Goal: Information Seeking & Learning: Learn about a topic

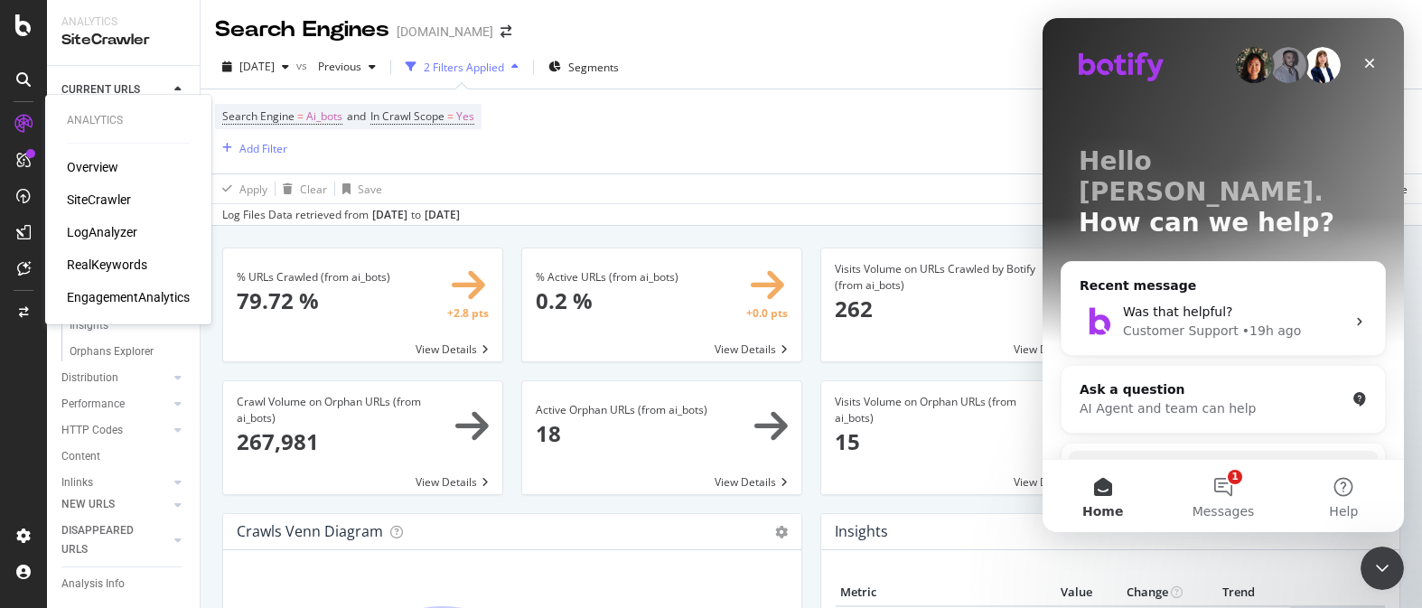
click at [104, 261] on div "RealKeywords" at bounding box center [107, 265] width 80 height 18
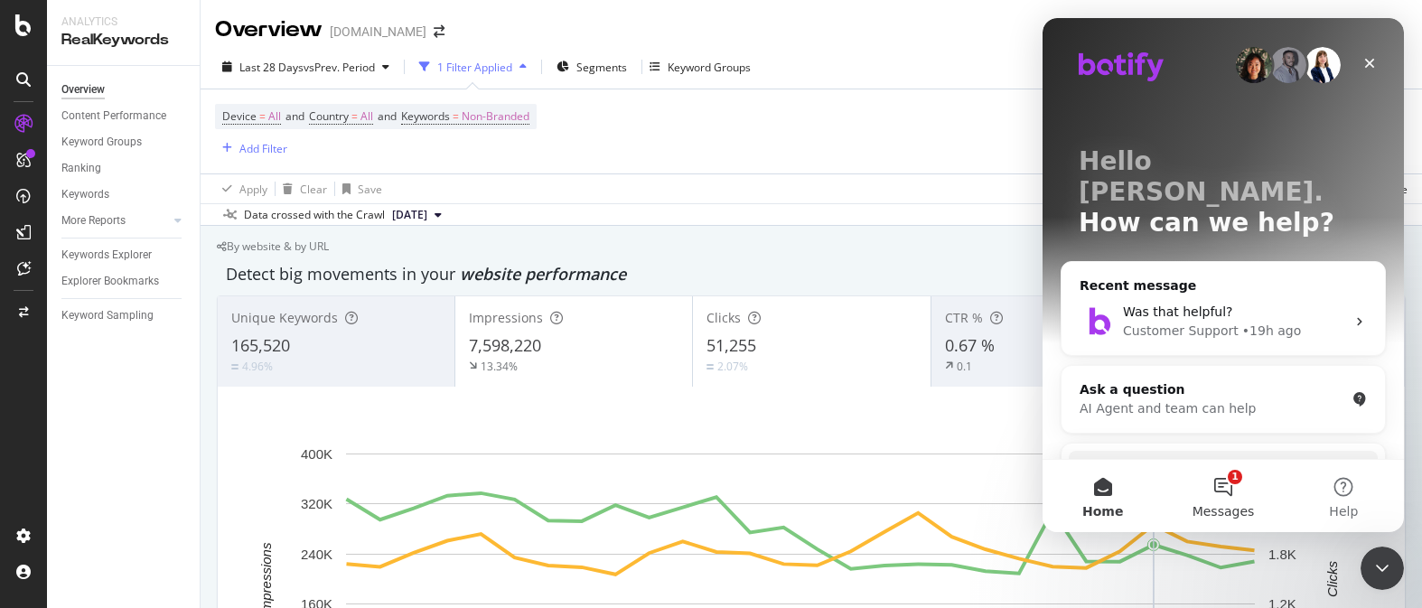
click at [1238, 497] on button "1 Messages" at bounding box center [1222, 496] width 120 height 72
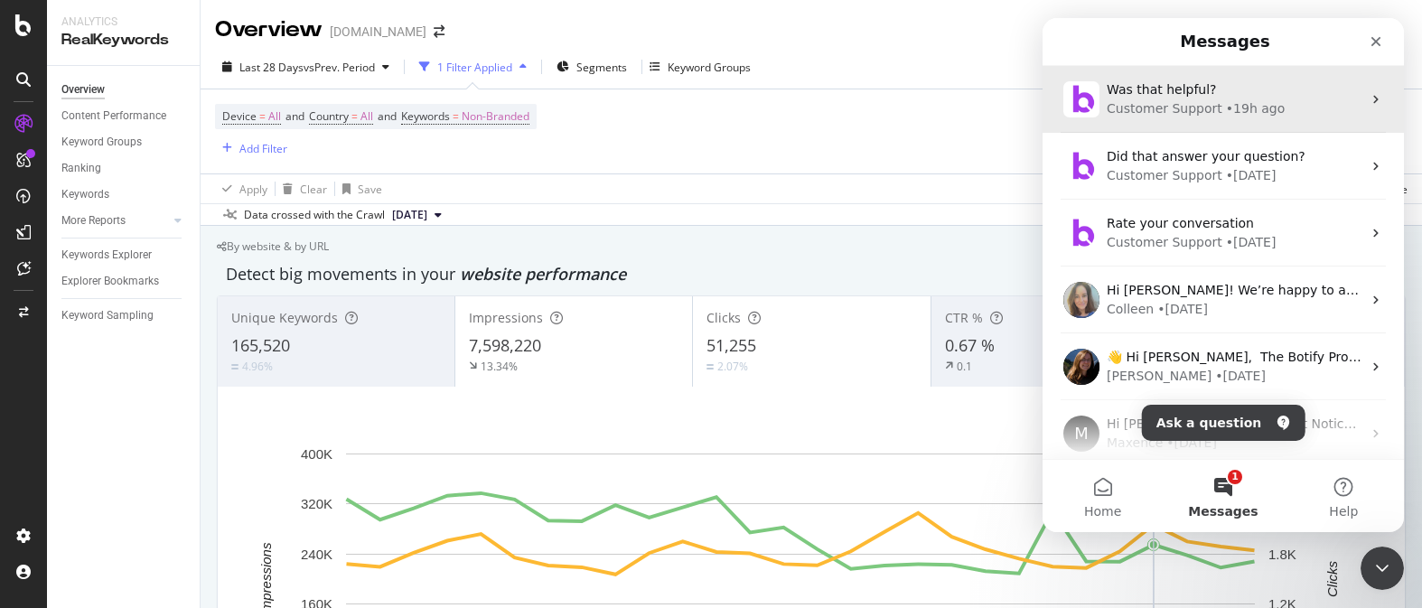
click at [1226, 100] on div "• 19h ago" at bounding box center [1255, 108] width 59 height 19
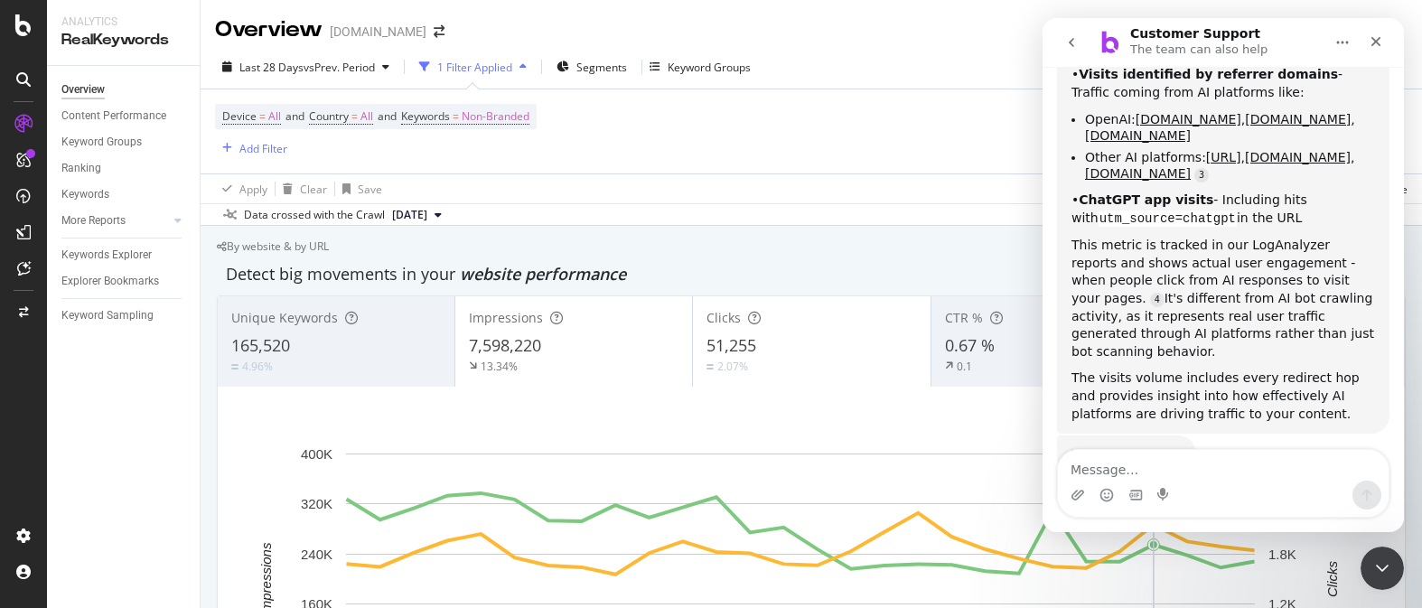
scroll to position [1067, 0]
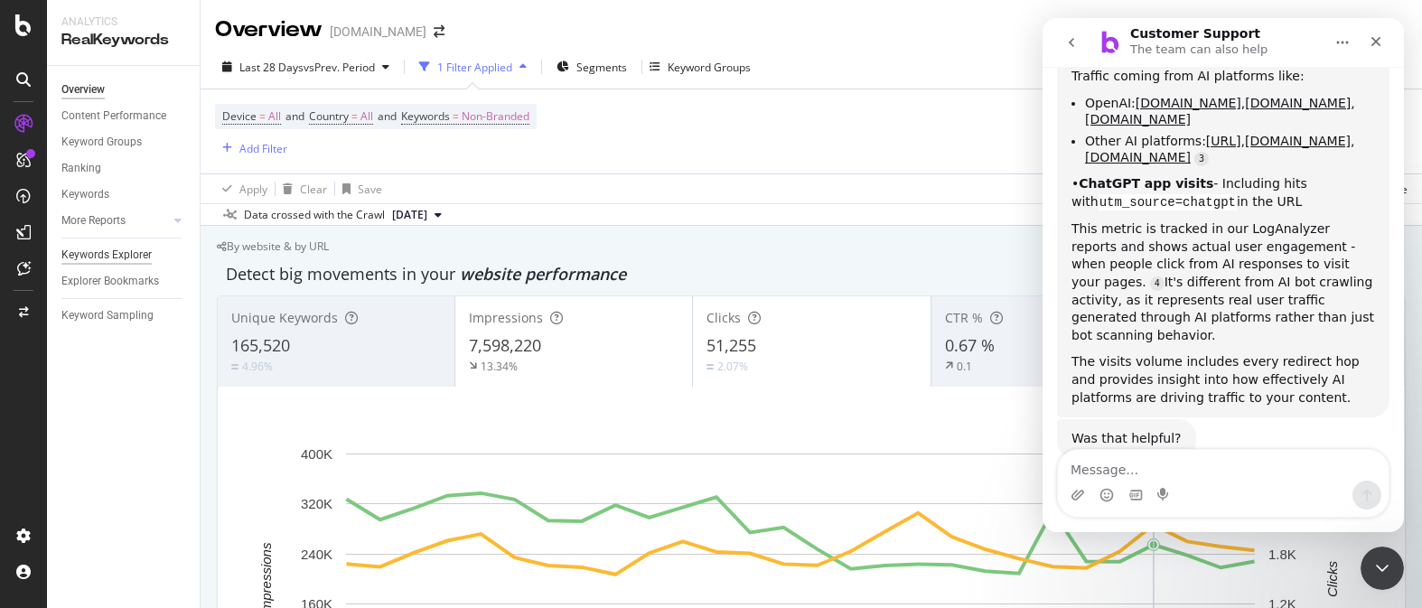
click at [128, 252] on div "Keywords Explorer" at bounding box center [106, 255] width 90 height 19
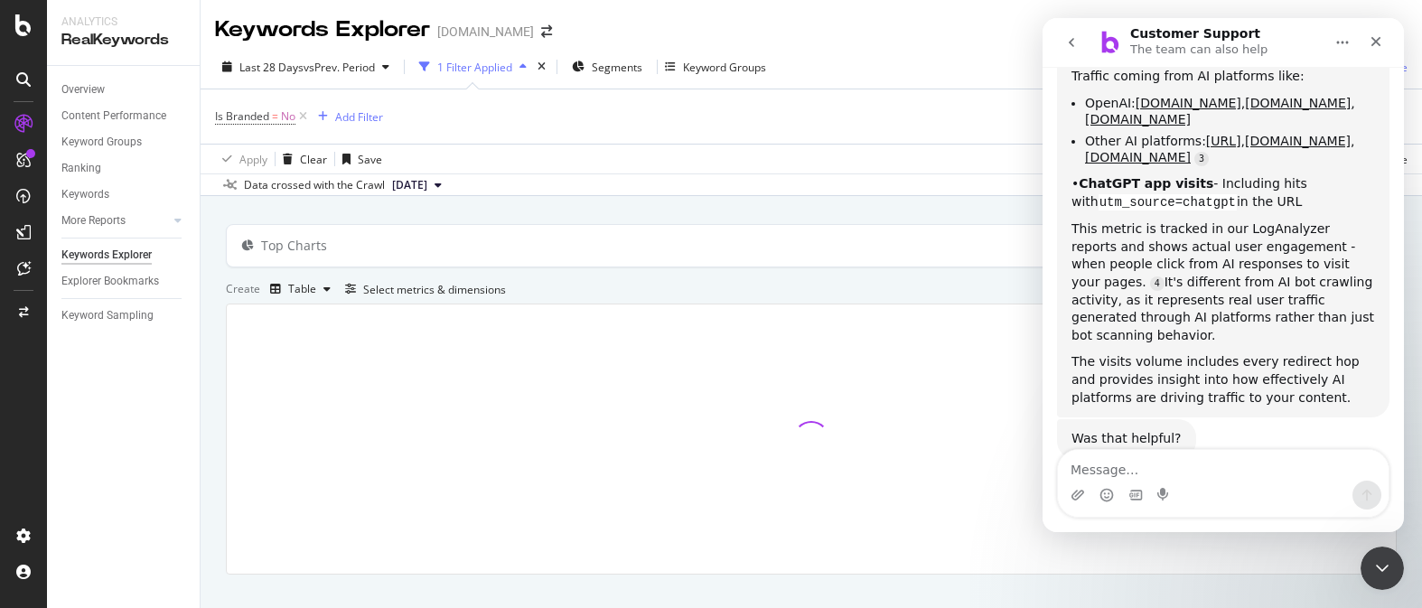
click at [303, 119] on icon at bounding box center [302, 116] width 15 height 18
click at [276, 116] on div "Add Filter" at bounding box center [263, 115] width 48 height 15
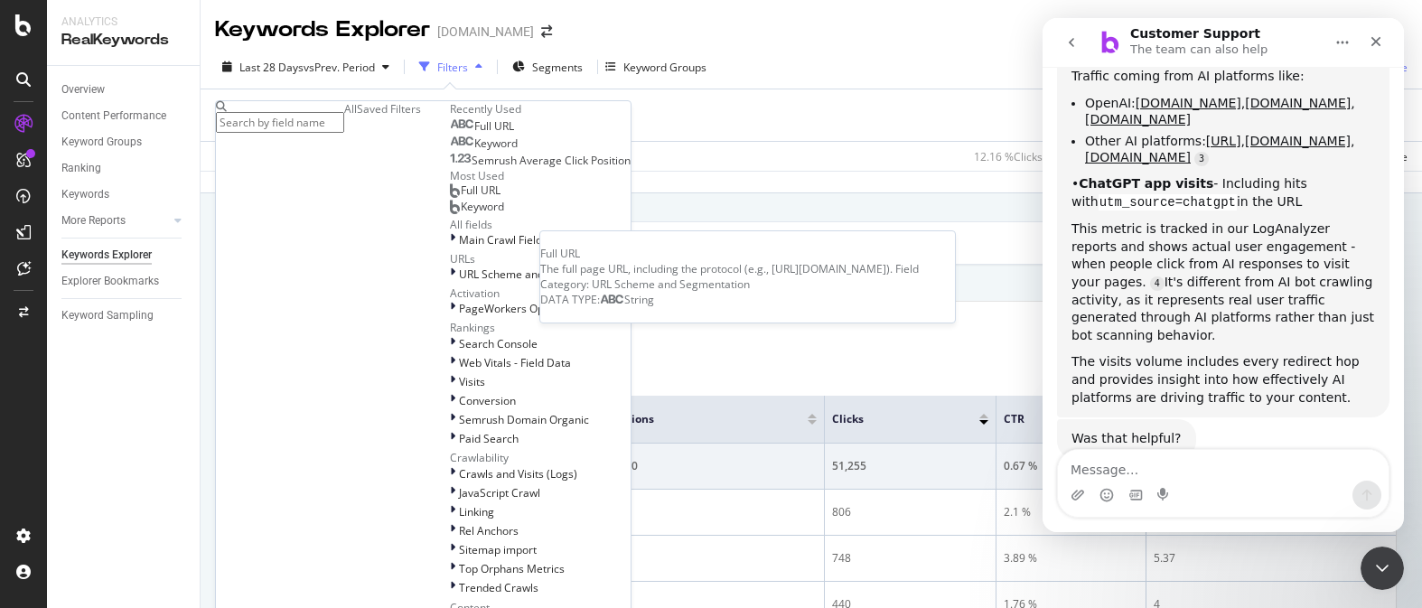
click at [474, 134] on span "Full URL" at bounding box center [494, 125] width 40 height 15
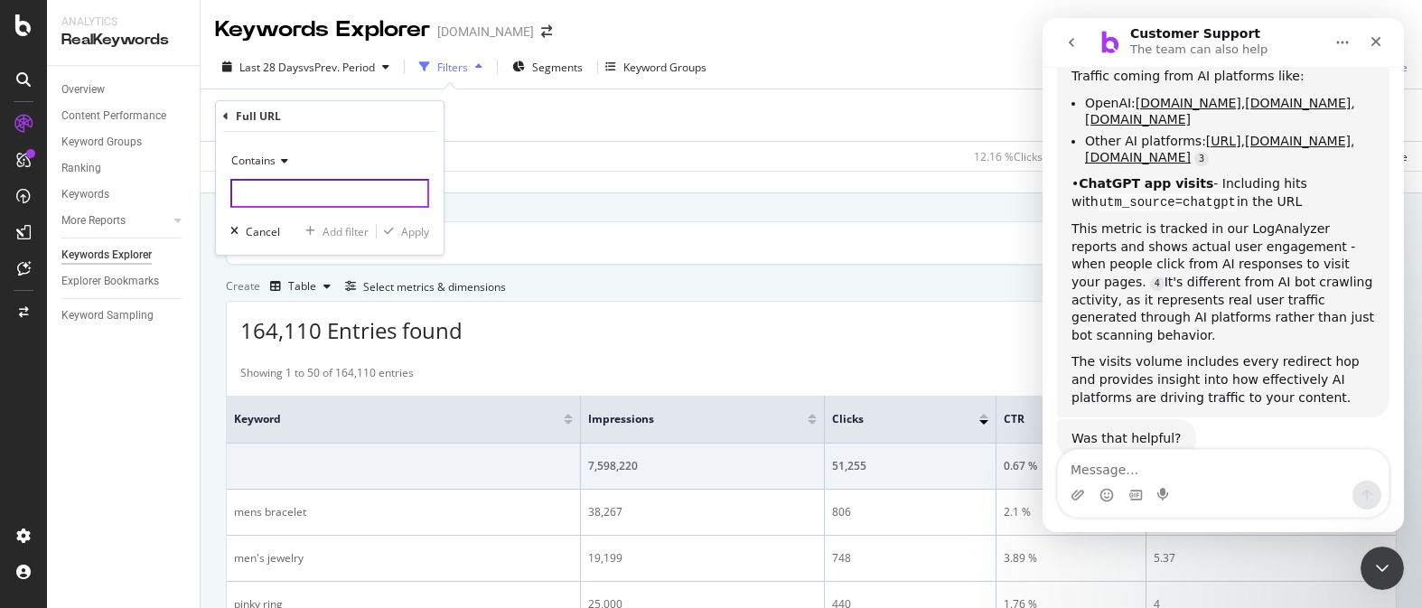
click at [330, 198] on input "text" at bounding box center [329, 193] width 199 height 29
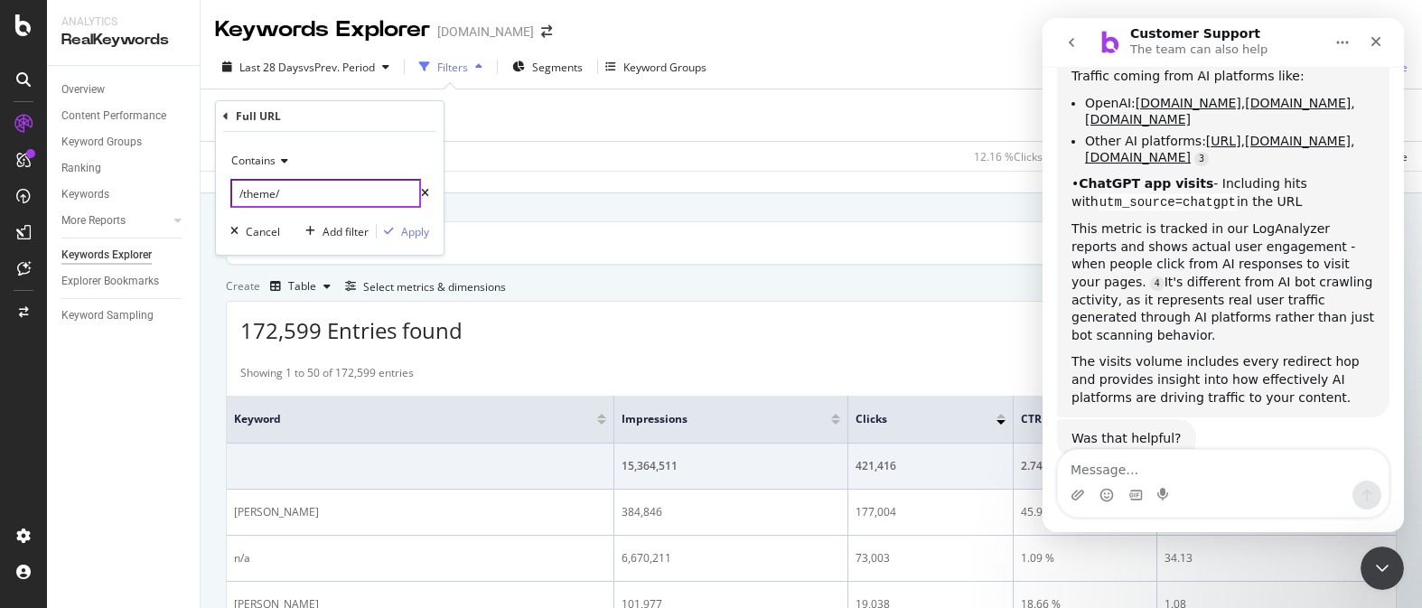
type input "/theme/"
click at [428, 230] on div "Apply" at bounding box center [415, 231] width 28 height 15
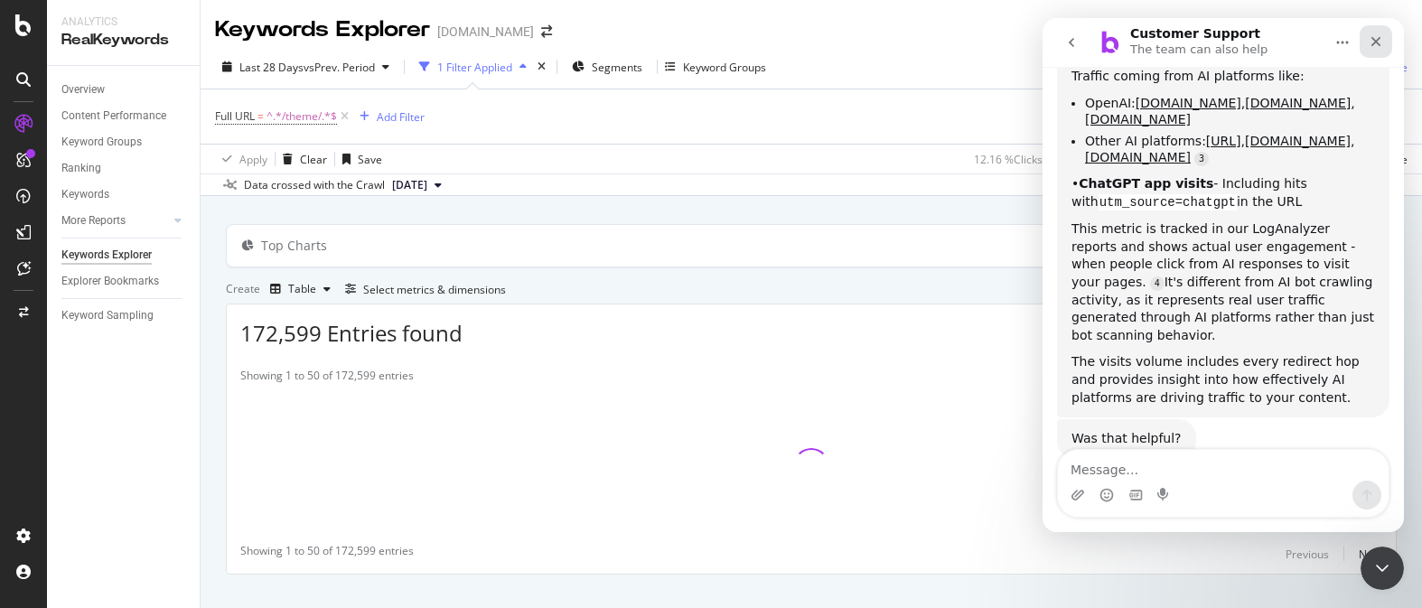
click at [1377, 45] on icon "Close" at bounding box center [1375, 41] width 14 height 14
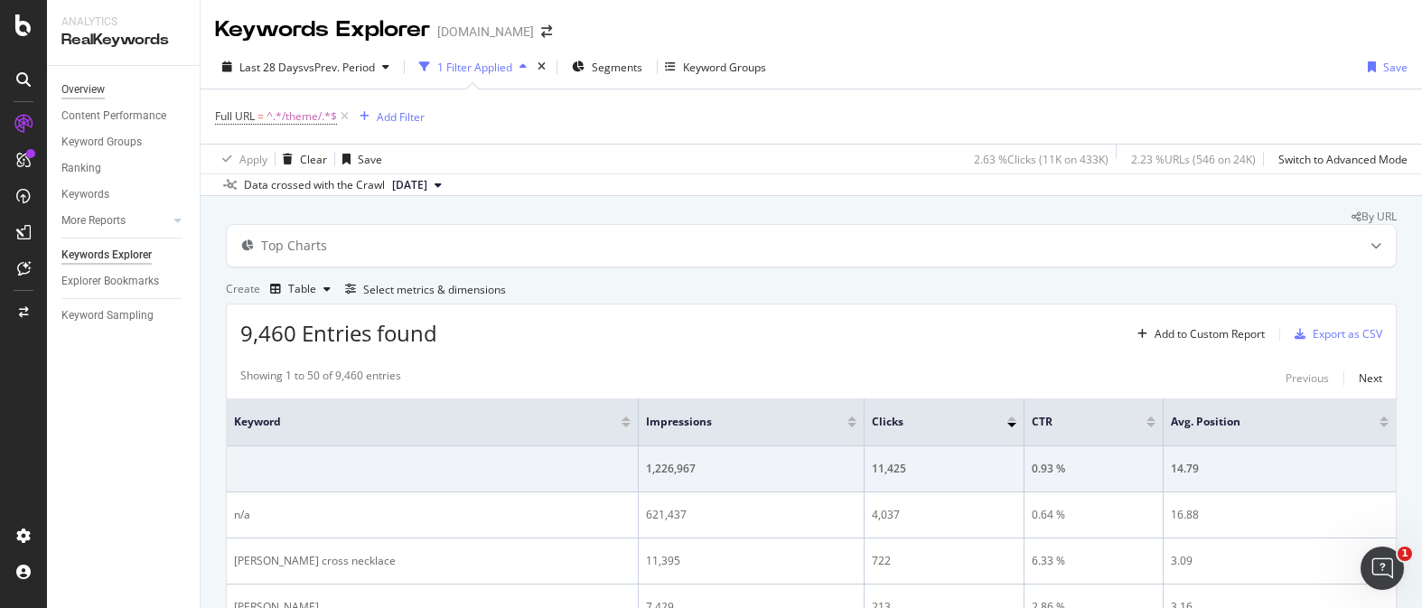
click at [97, 92] on div "Overview" at bounding box center [82, 89] width 43 height 19
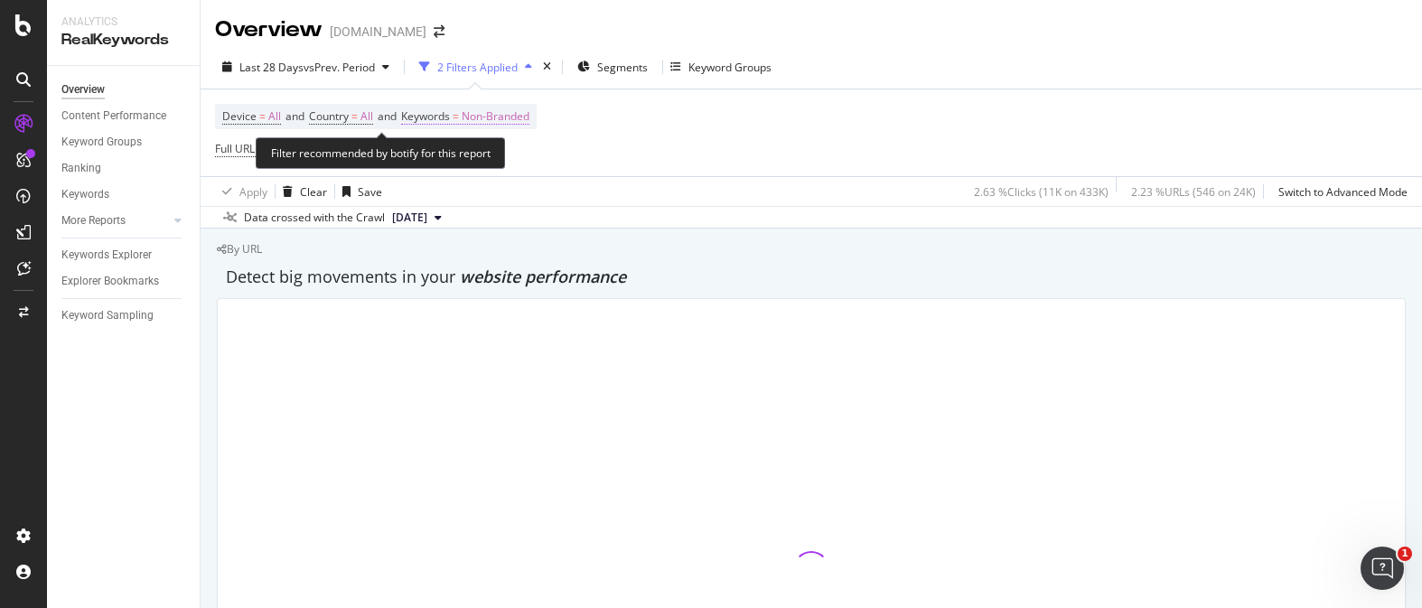
click at [524, 117] on span "Non-Branded" at bounding box center [496, 116] width 68 height 25
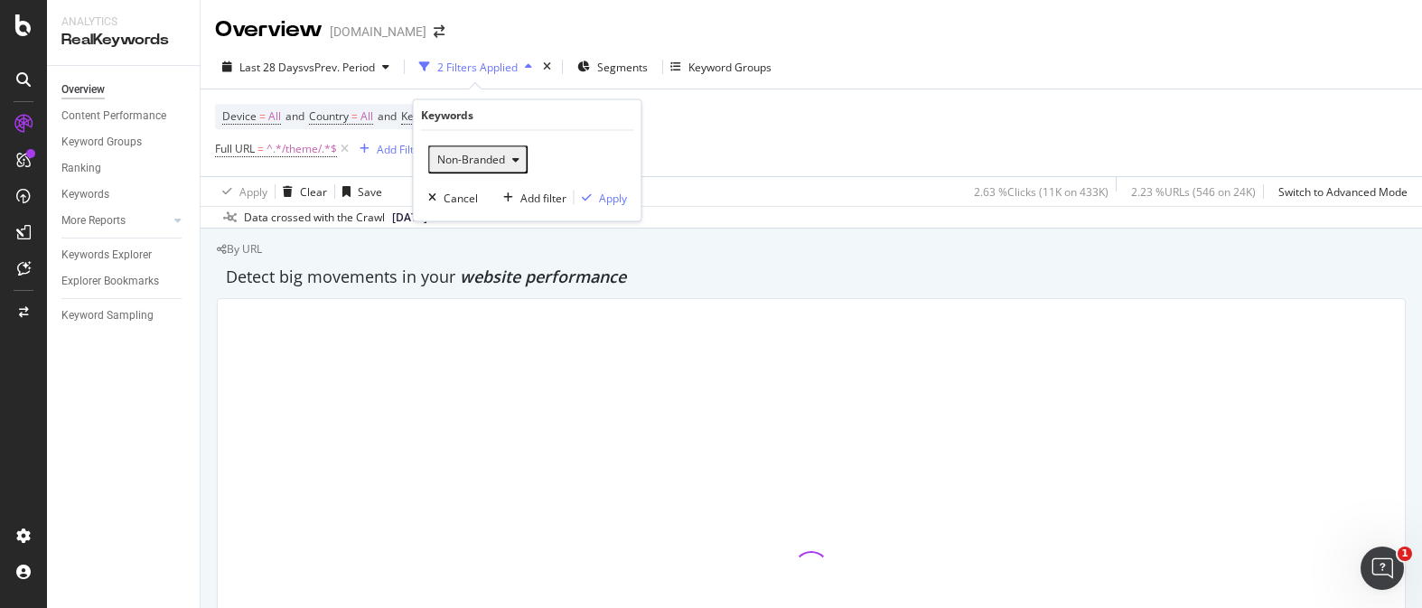
click at [475, 149] on div "Non-Branded" at bounding box center [478, 159] width 97 height 23
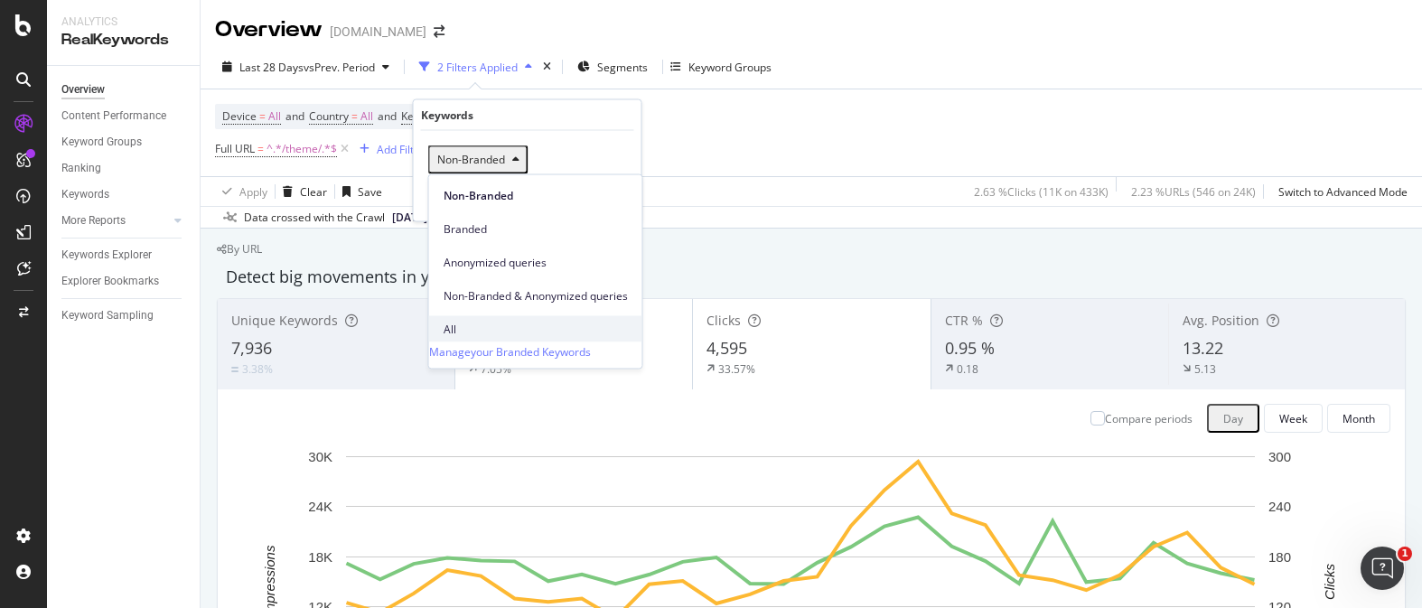
click at [488, 316] on div "All" at bounding box center [535, 329] width 213 height 26
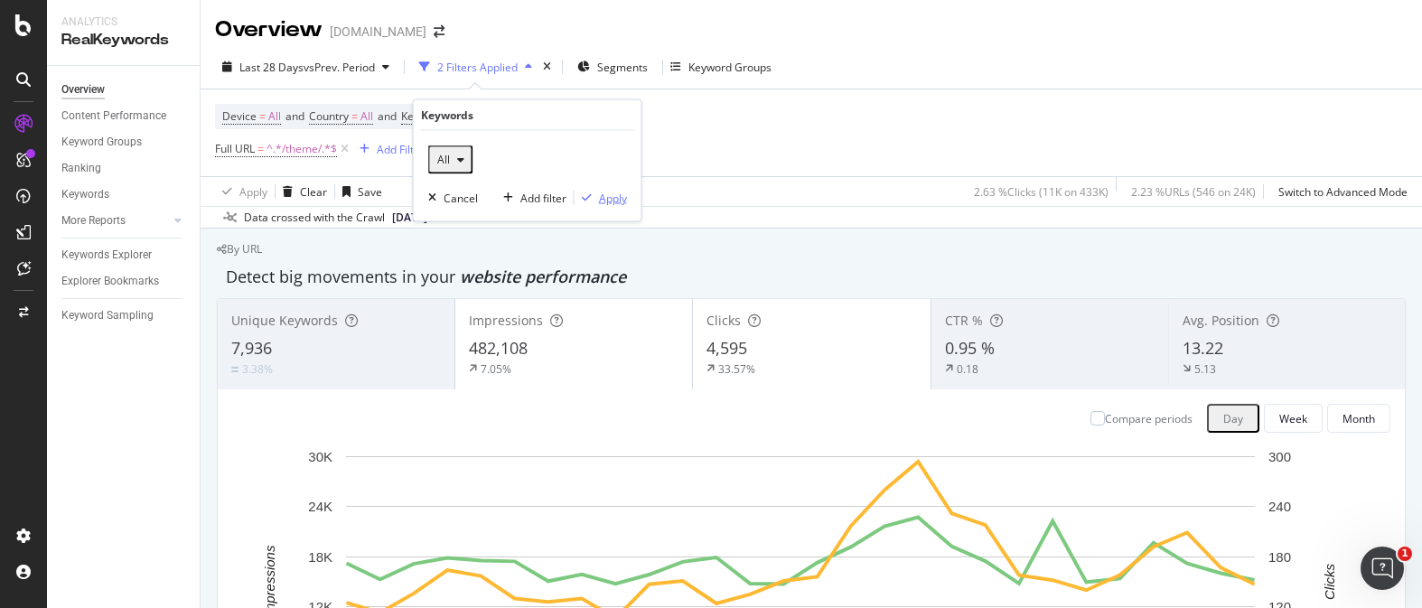
click at [611, 199] on div "Apply" at bounding box center [613, 197] width 28 height 15
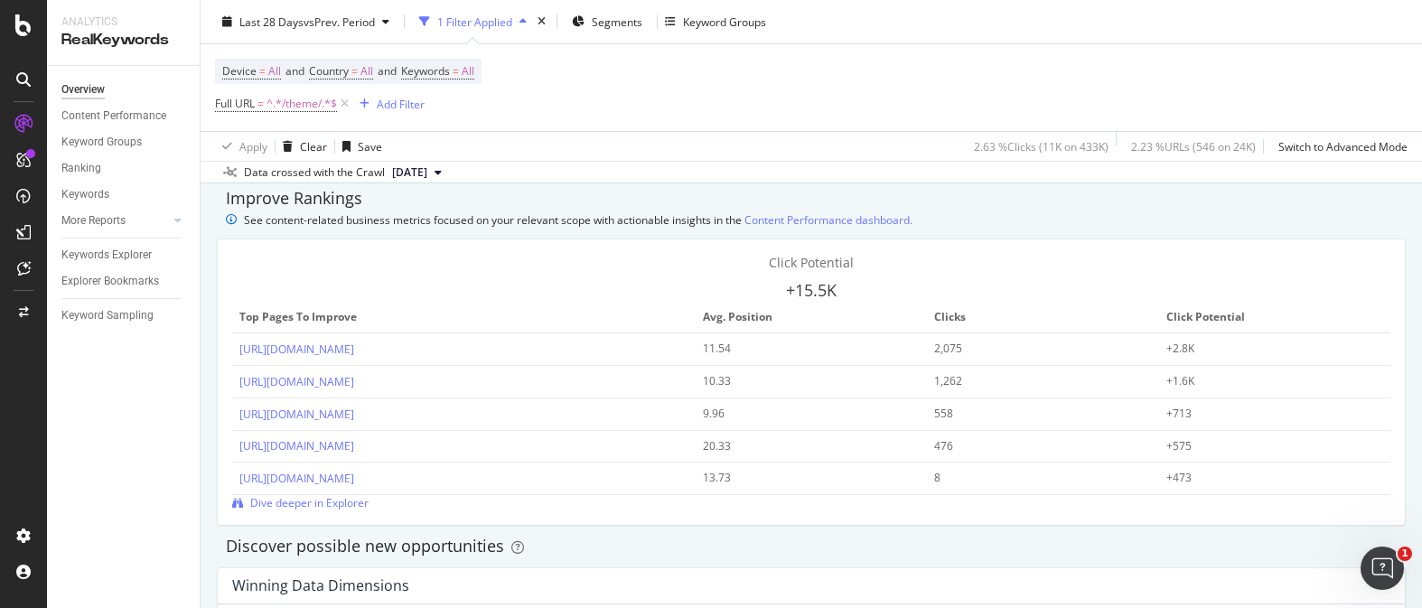
scroll to position [1253, 0]
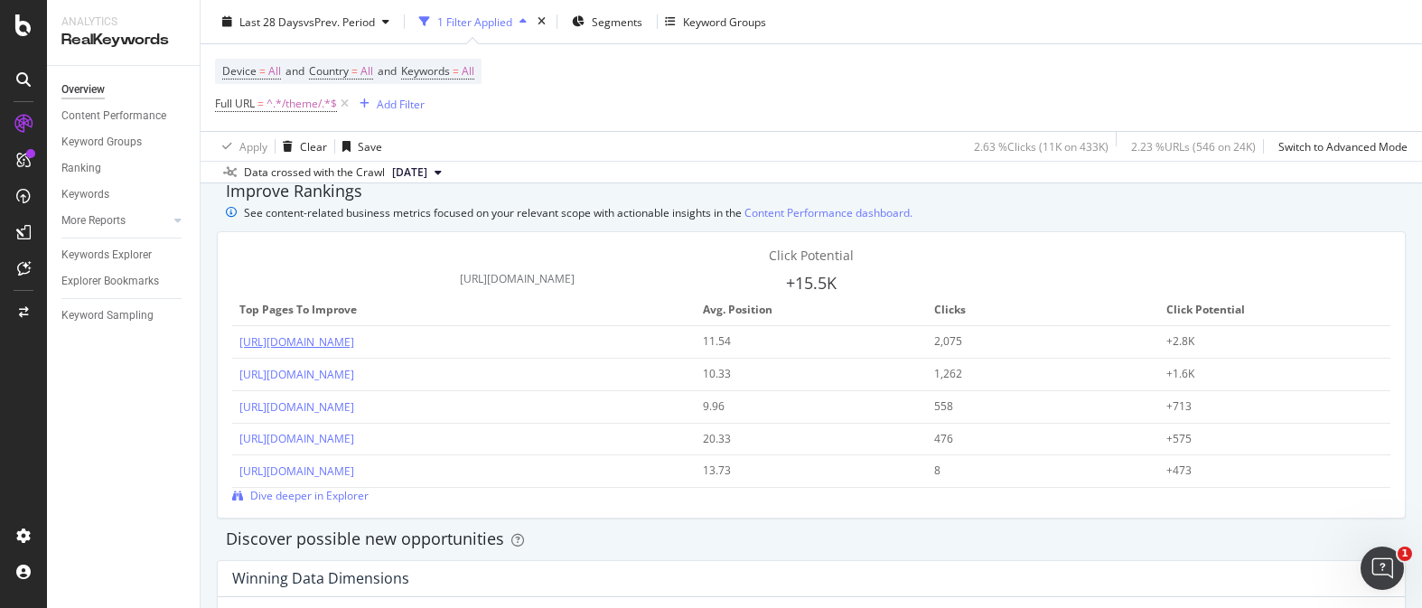
click at [354, 334] on link "[URL][DOMAIN_NAME]" at bounding box center [296, 341] width 115 height 15
click at [34, 153] on div at bounding box center [30, 153] width 9 height 9
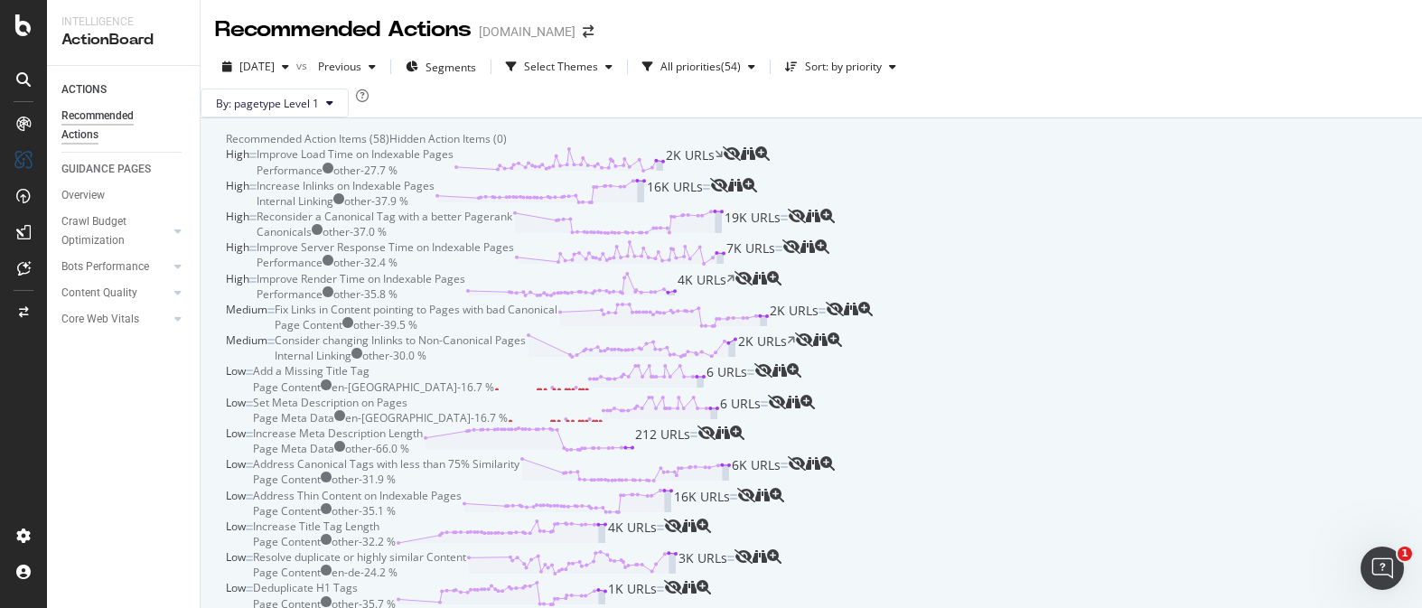
scroll to position [1067, 0]
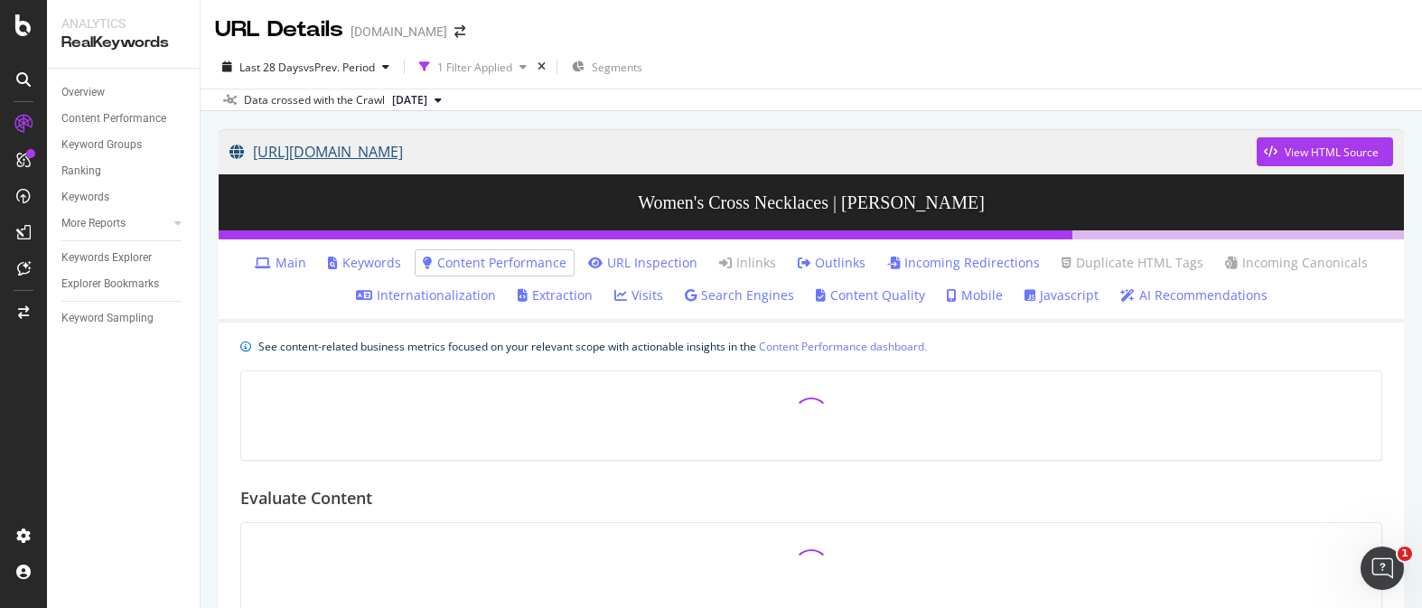
click at [727, 154] on link "[URL][DOMAIN_NAME]" at bounding box center [742, 151] width 1027 height 45
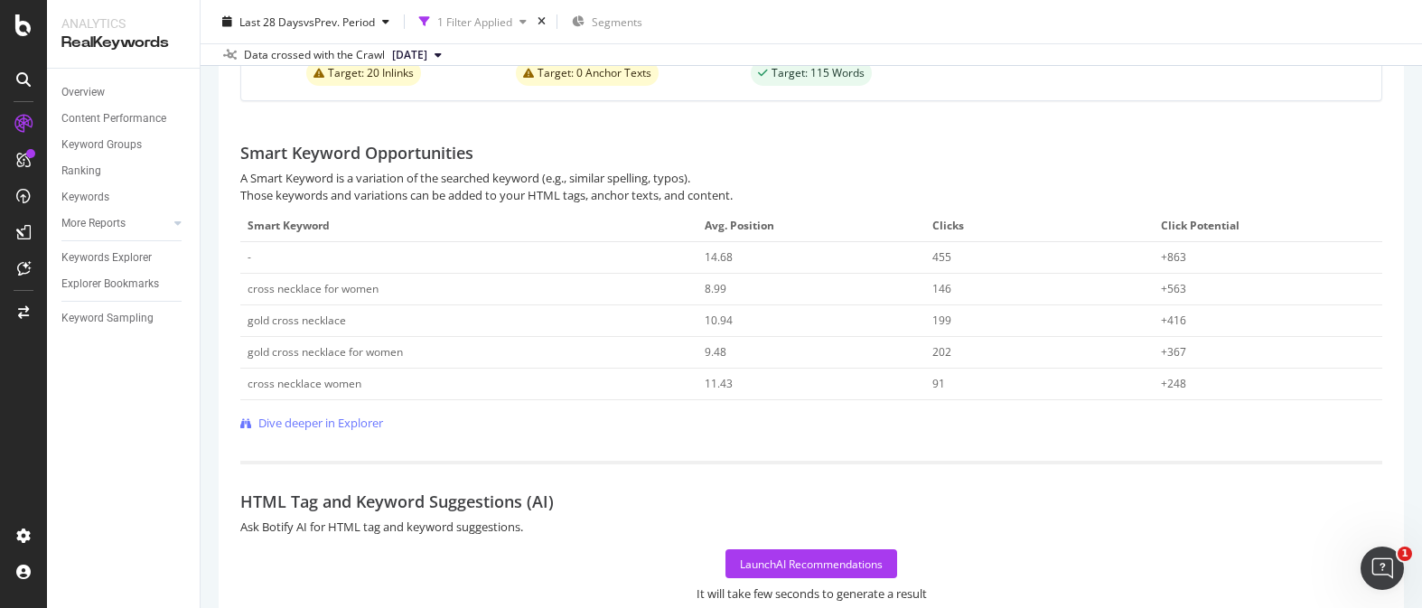
scroll to position [579, 0]
